Goal: Navigation & Orientation: Find specific page/section

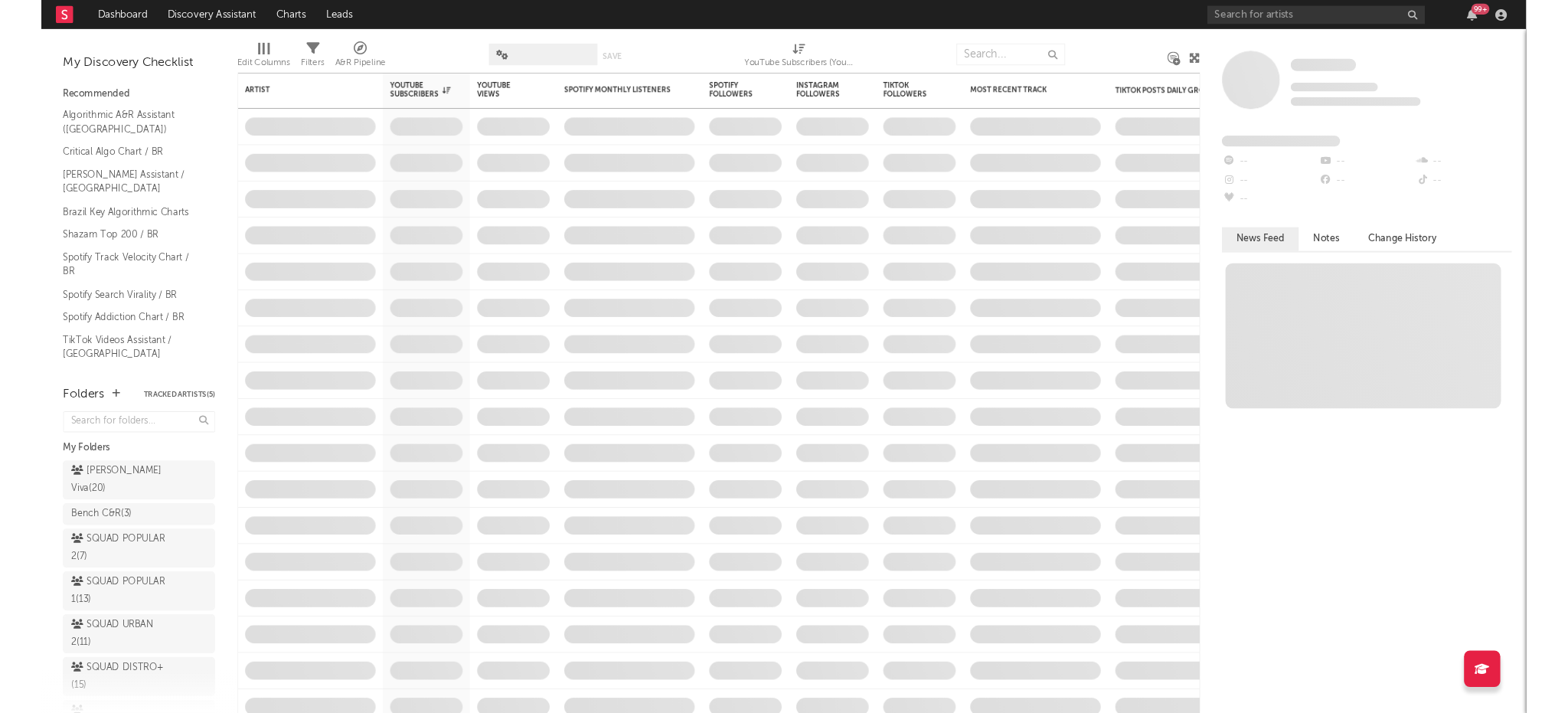
scroll to position [230, 0]
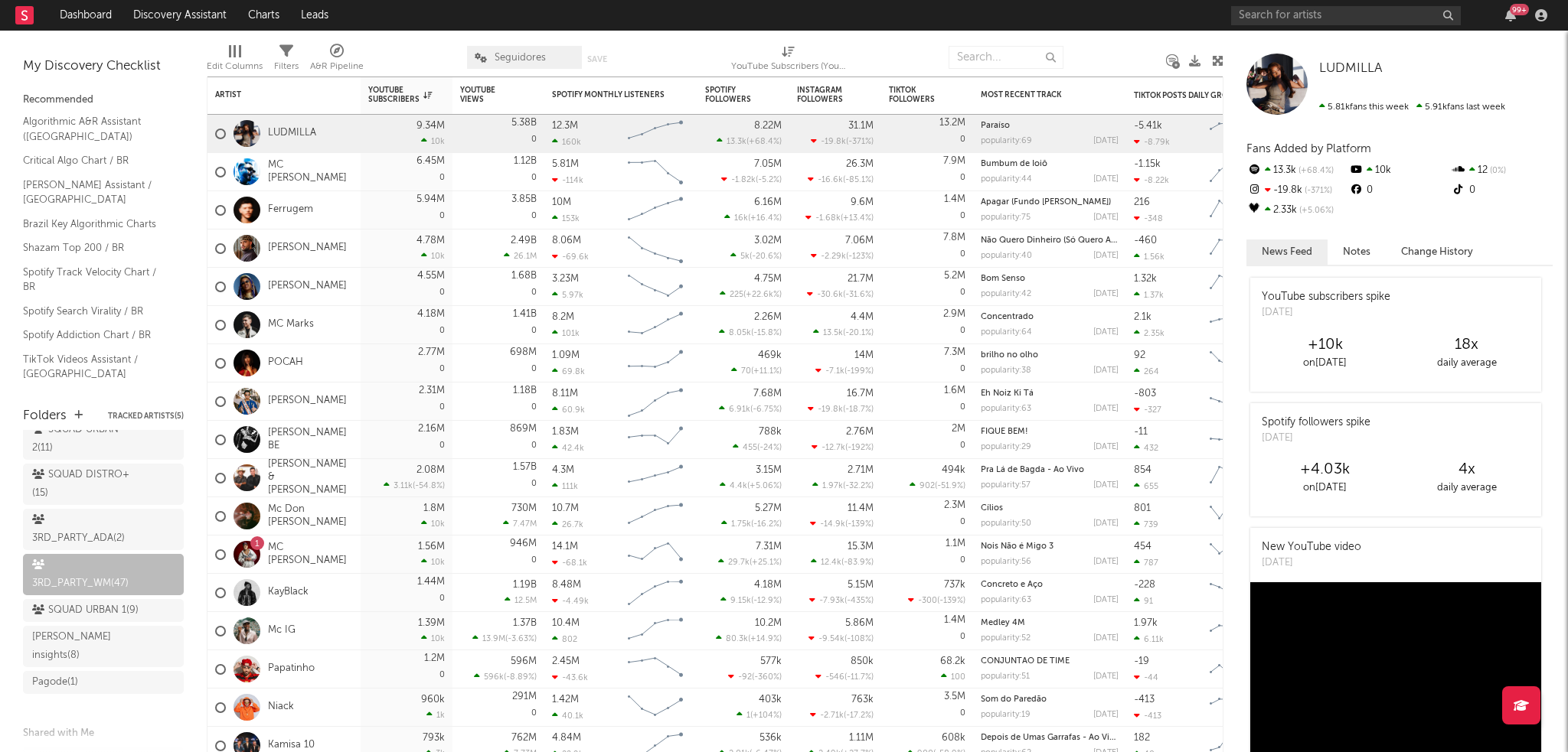
click at [524, 48] on span "Seguidores" at bounding box center [524, 57] width 115 height 23
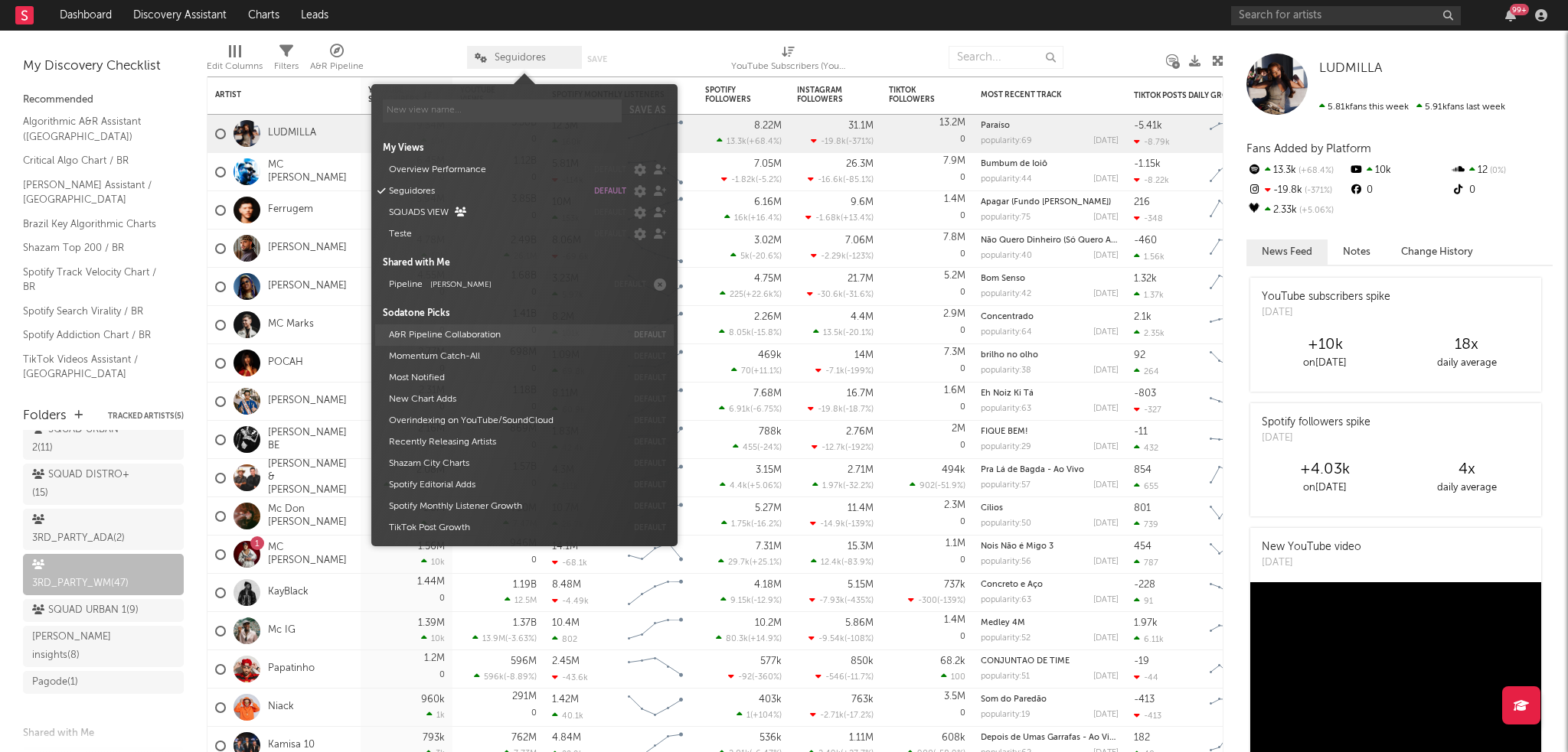
click at [416, 330] on button "A&R Pipeline Collaboration" at bounding box center [504, 335] width 243 height 21
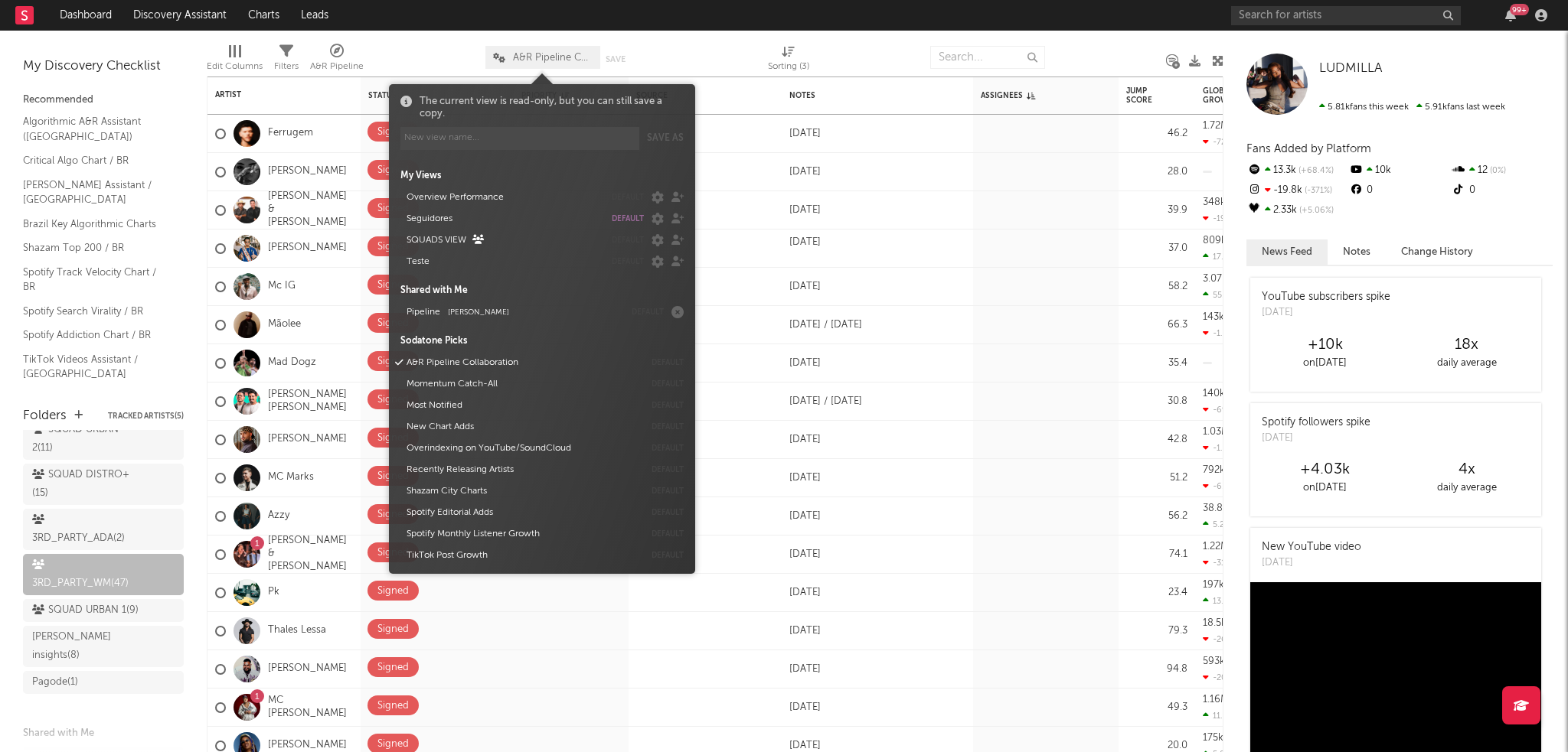
click at [398, 31] on div "Edit Columns Filters A&R Pipeline A&R Pipeline Collaboration Save Save as Sorti…" at bounding box center [715, 54] width 1017 height 46
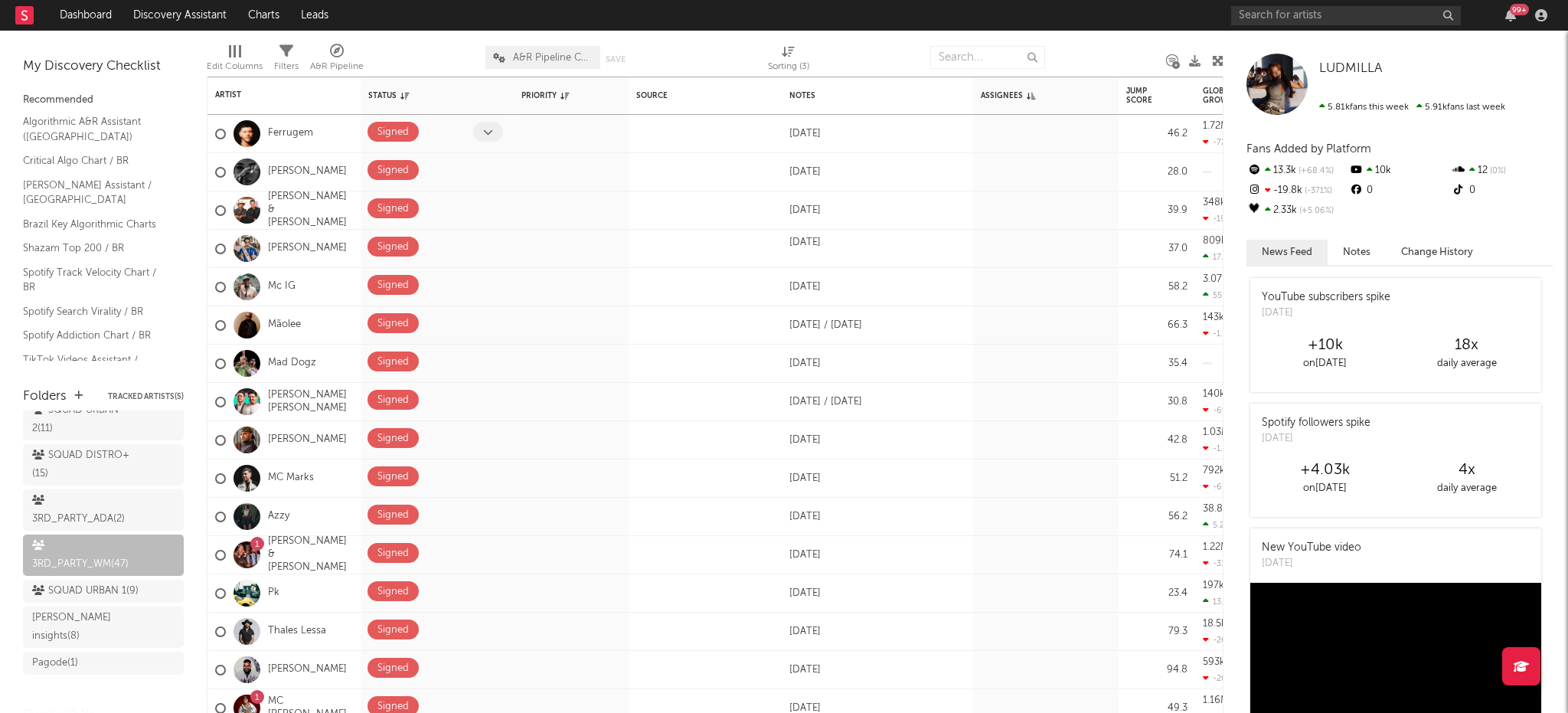
drag, startPoint x: 67, startPoint y: 530, endPoint x: 364, endPoint y: 134, distance: 495.3
click at [67, 537] on div "3RD_PARTY_WM ( 47 )" at bounding box center [86, 555] width 108 height 37
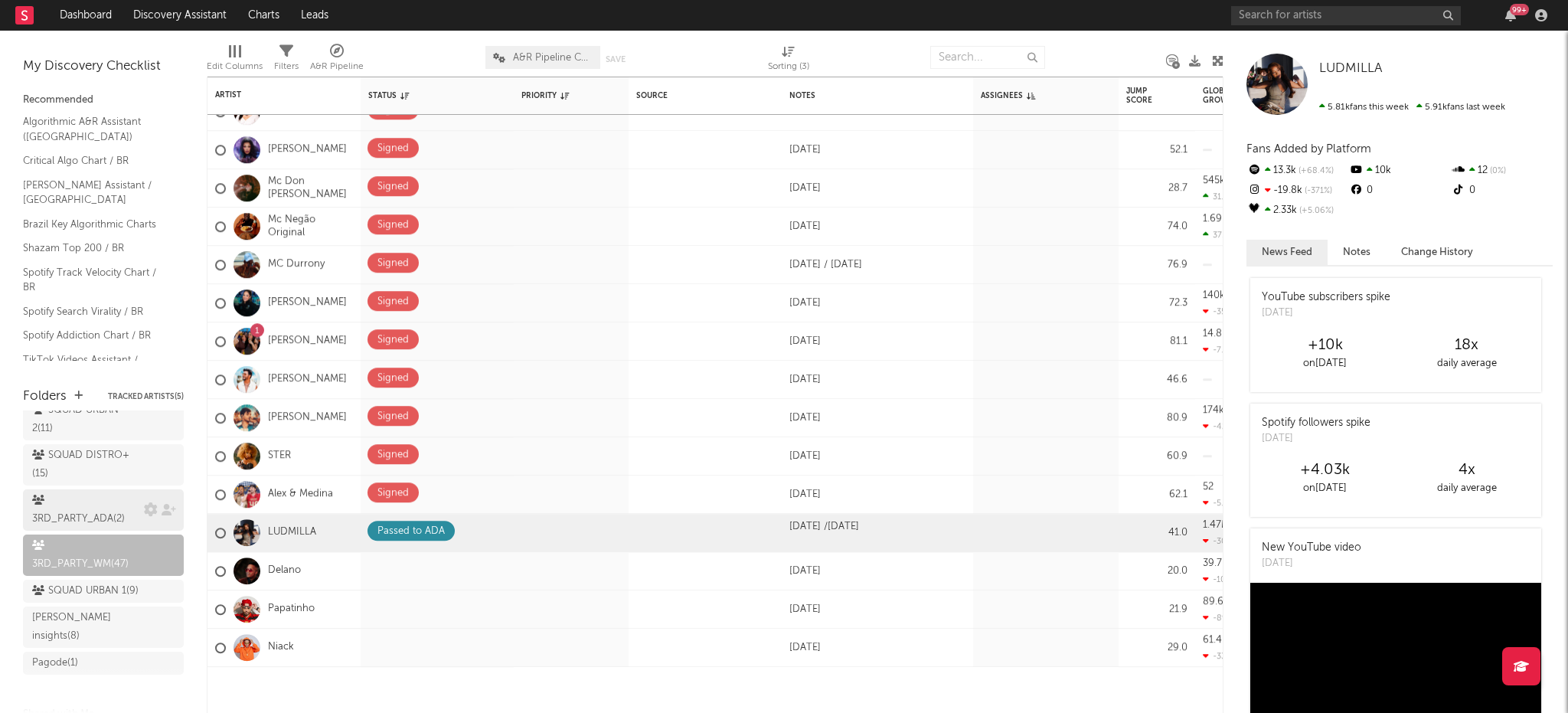
click at [89, 491] on div "3RD_PARTY_ADA ( 2 )" at bounding box center [86, 509] width 108 height 37
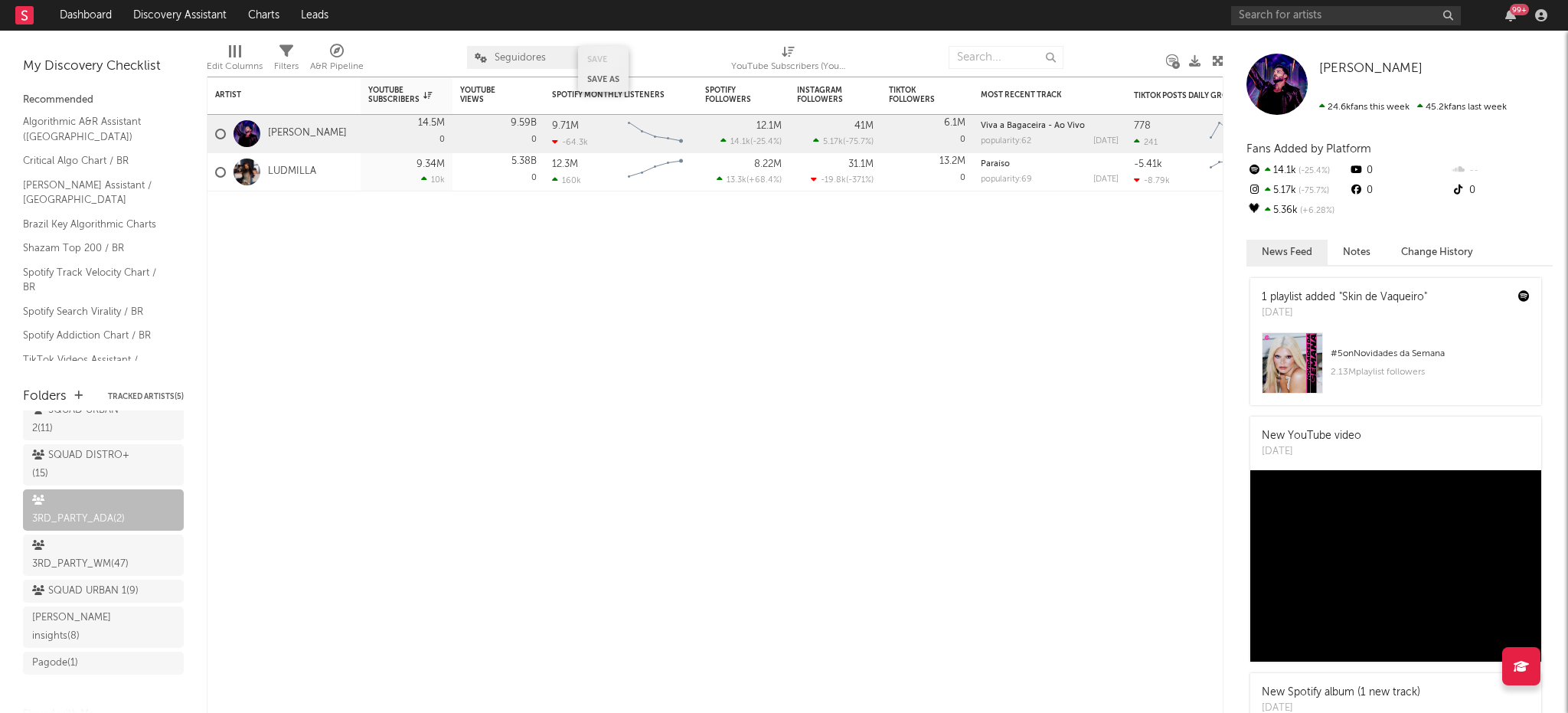
drag, startPoint x: 90, startPoint y: 518, endPoint x: 599, endPoint y: 47, distance: 693.3
click at [90, 537] on div "3RD_PARTY_WM ( 47 )" at bounding box center [86, 555] width 108 height 37
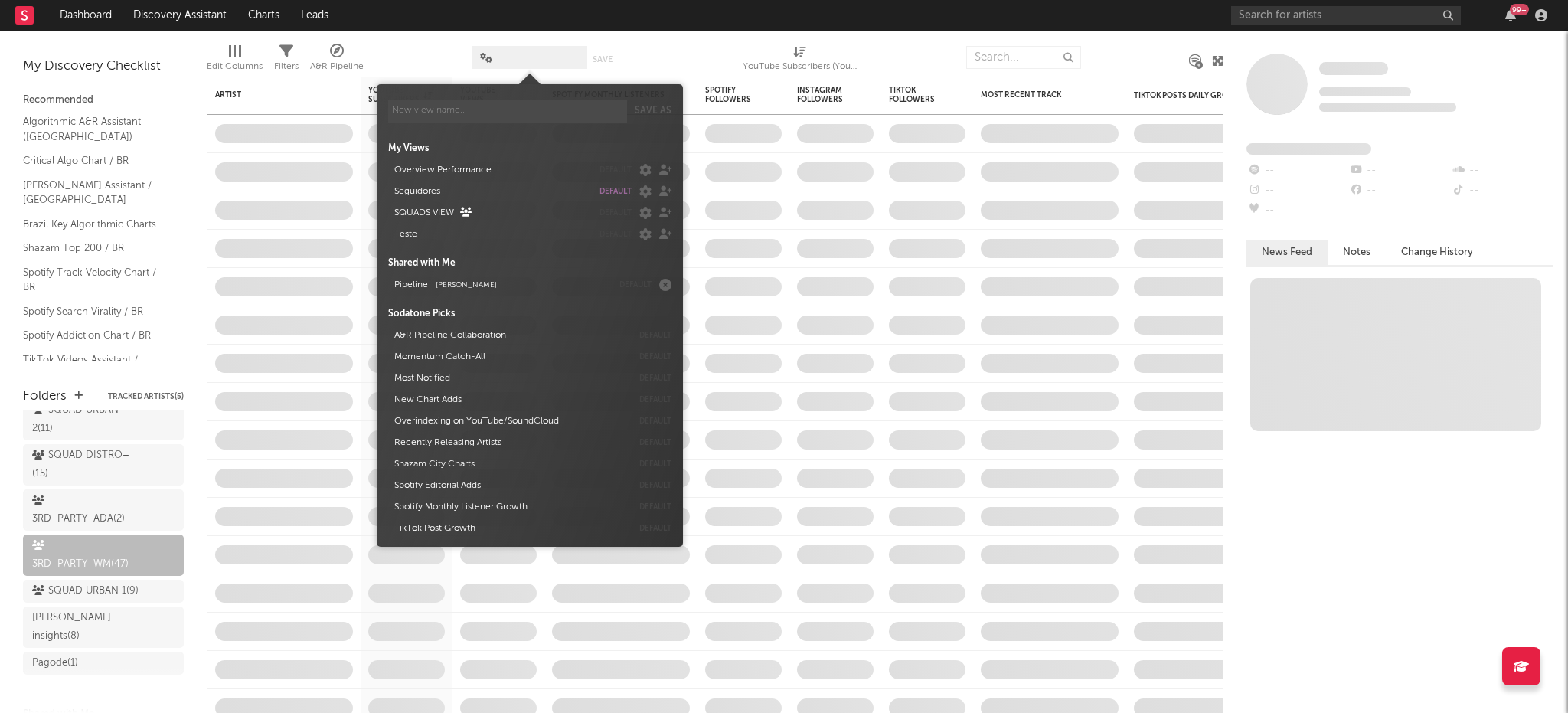
click at [530, 60] on span at bounding box center [529, 57] width 115 height 23
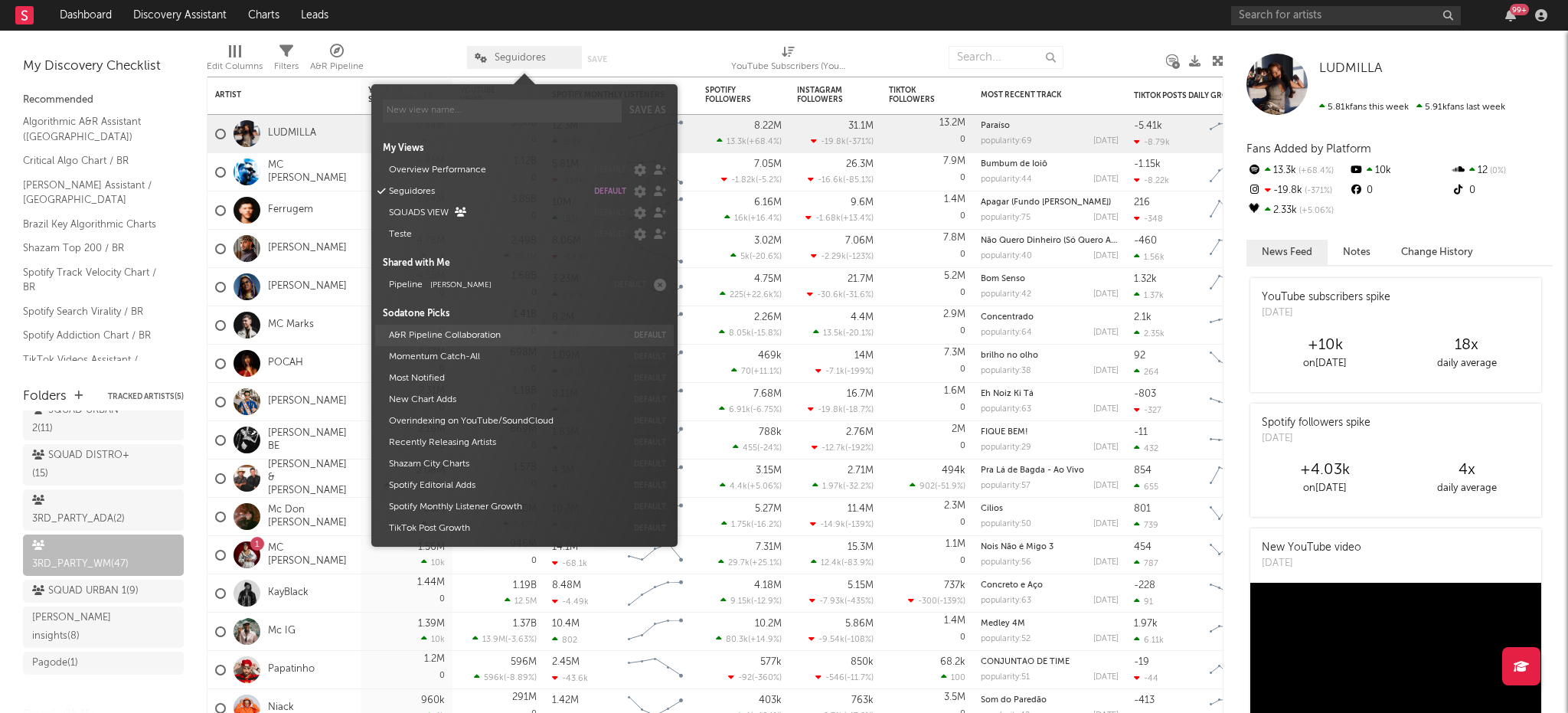
click at [408, 328] on button "A&R Pipeline Collaboration" at bounding box center [504, 335] width 243 height 21
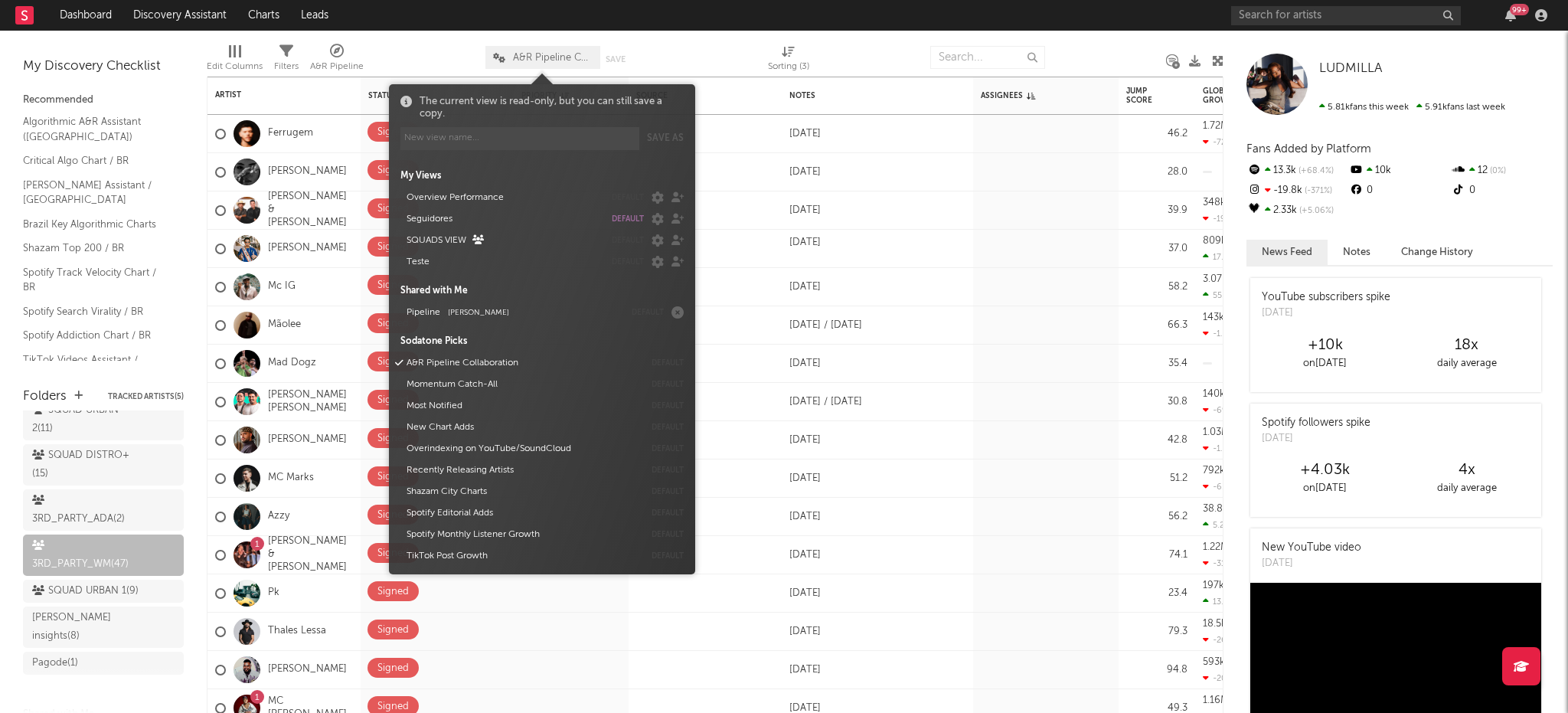
click at [712, 40] on div at bounding box center [707, 57] width 99 height 38
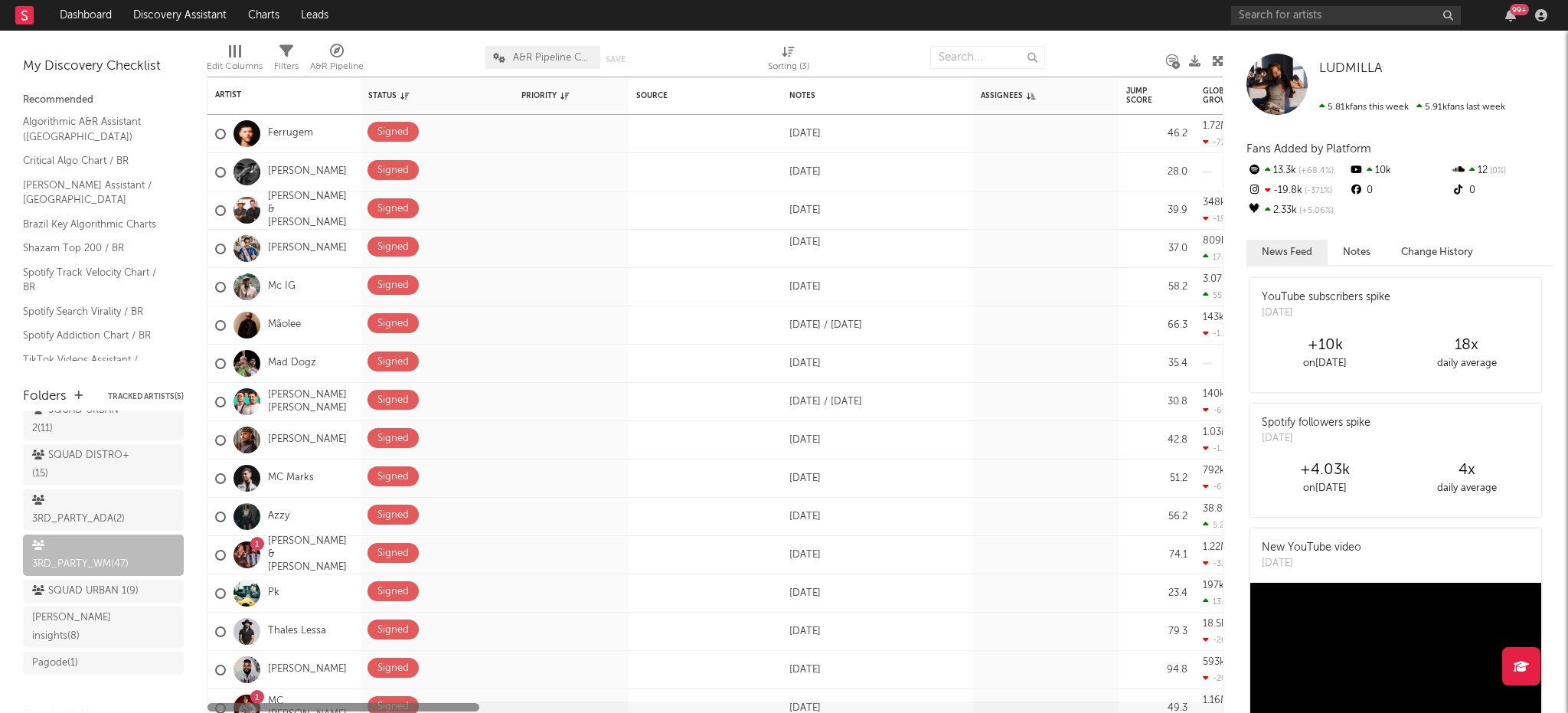
drag, startPoint x: 423, startPoint y: 710, endPoint x: 204, endPoint y: 685, distance: 219.5
click at [204, 685] on div "Bookmarks and Folders My Discovery Checklist Recommended Algorithmic A&R Assist…" at bounding box center [784, 372] width 1568 height 682
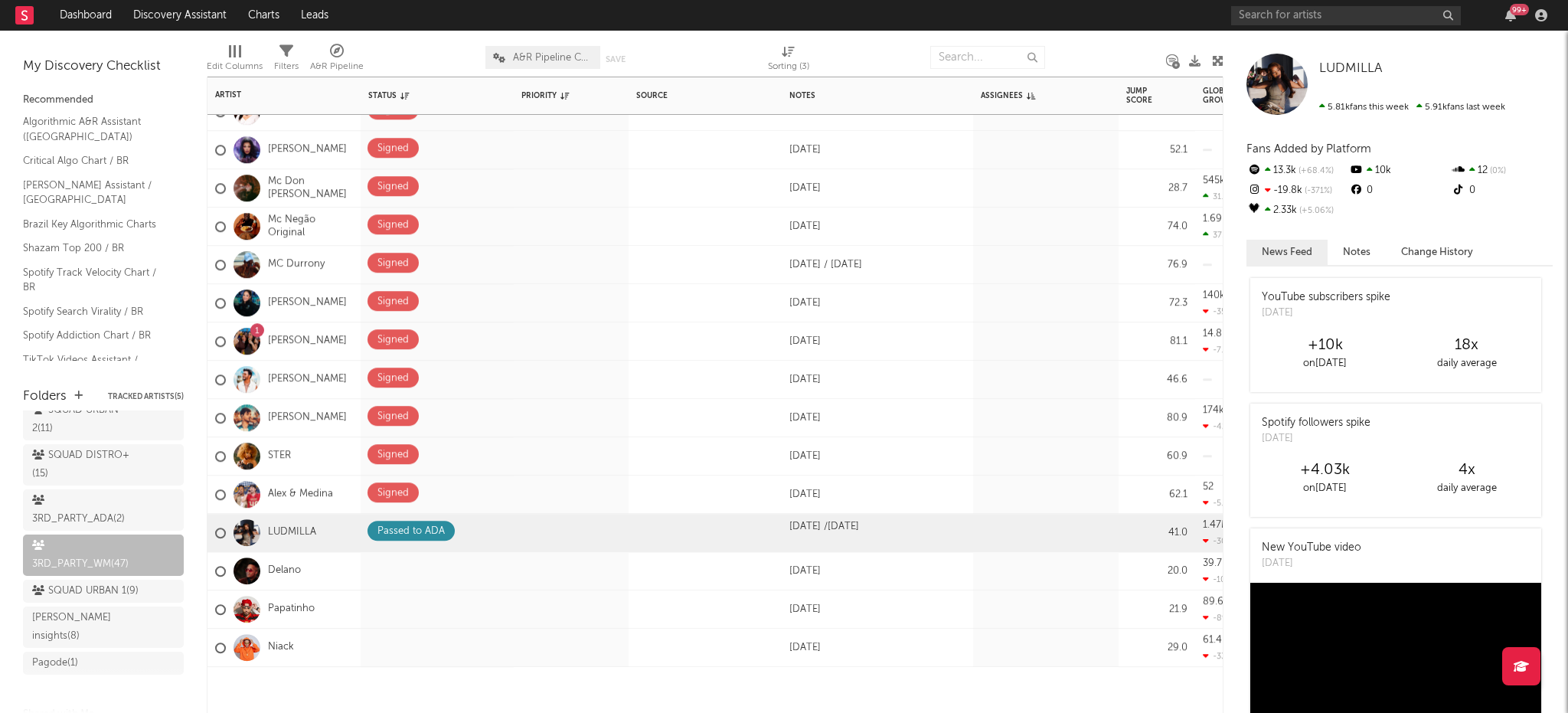
click at [303, 458] on div "STER" at bounding box center [283, 456] width 153 height 38
